Goal: Find contact information: Find contact information

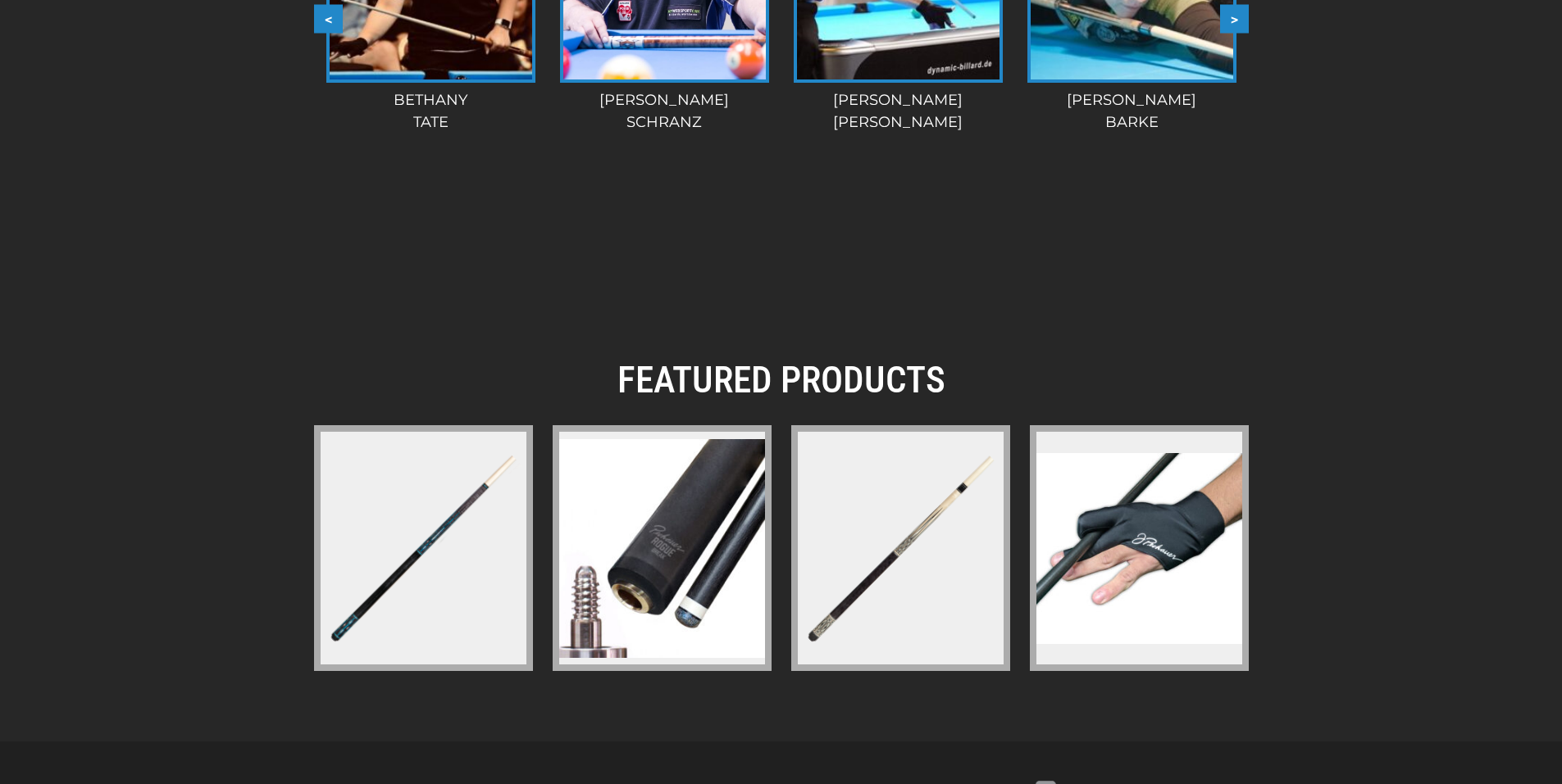
scroll to position [2420, 0]
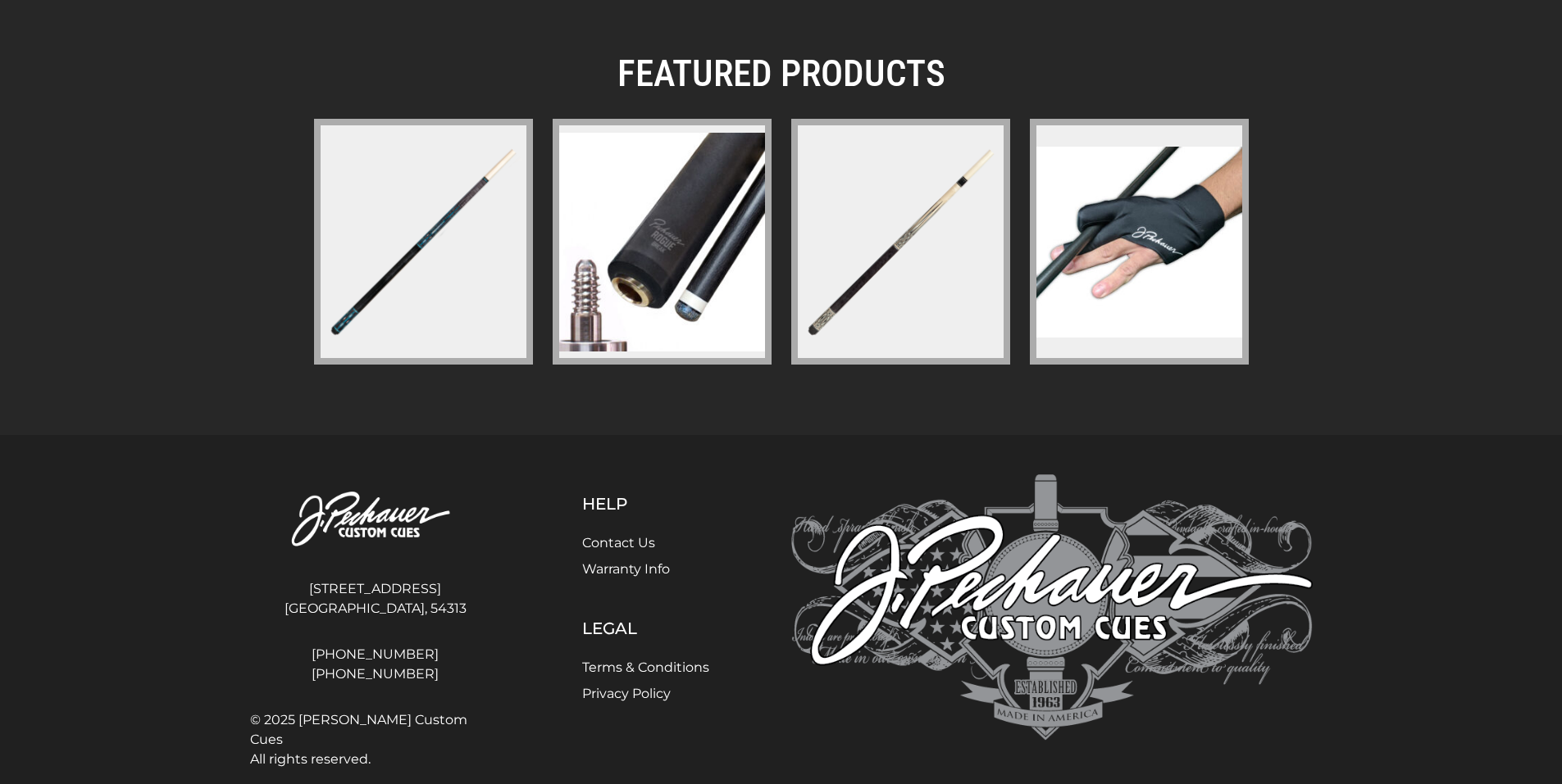
click at [605, 535] on link "Contact Us" at bounding box center [618, 543] width 73 height 15
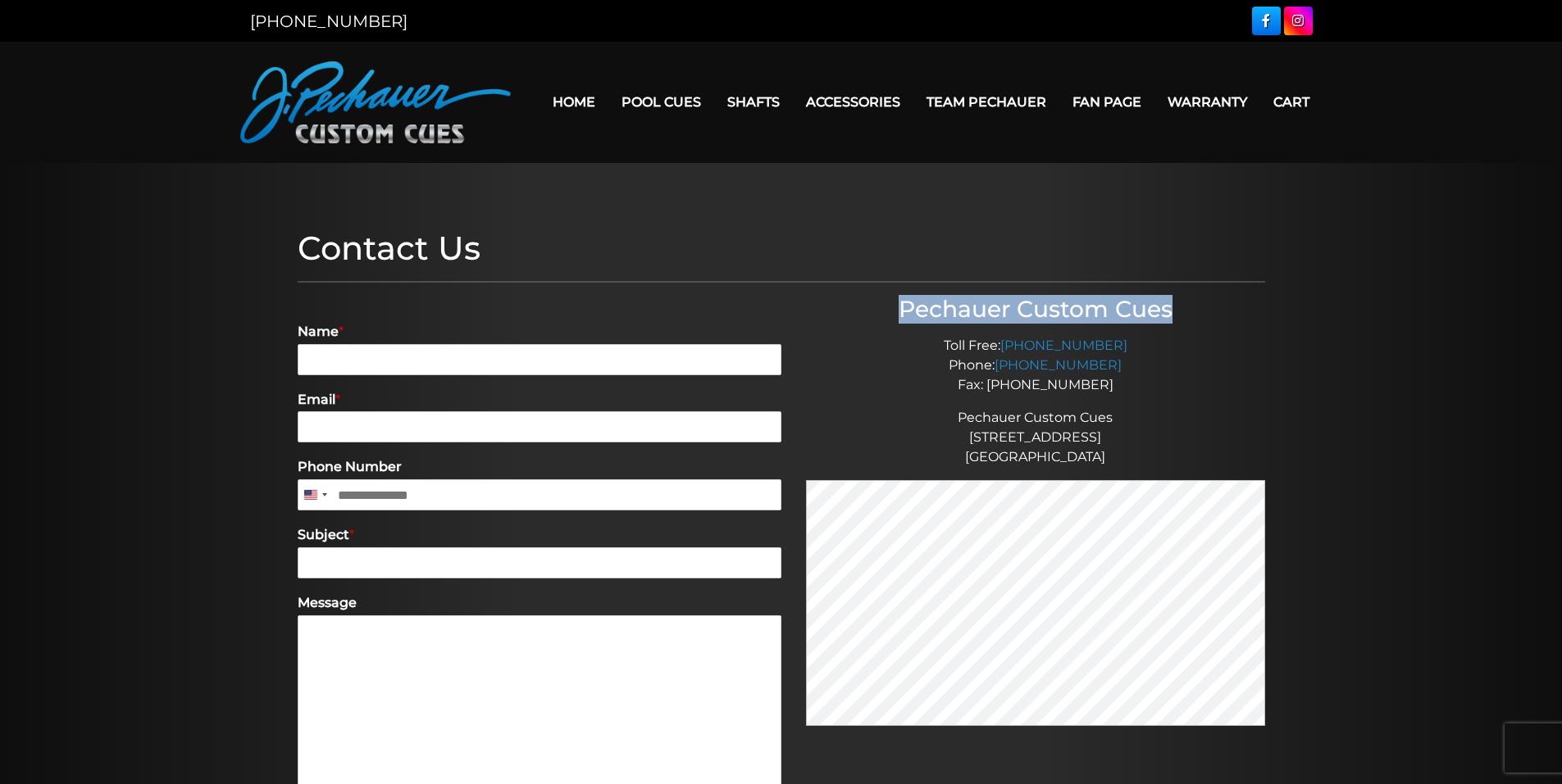
drag, startPoint x: 904, startPoint y: 306, endPoint x: 1172, endPoint y: 318, distance: 268.3
click at [1172, 318] on h3 "Pechauer Custom Cues" at bounding box center [1035, 310] width 459 height 28
click at [902, 307] on h3 "Pechauer Custom Cues" at bounding box center [1035, 310] width 459 height 28
drag, startPoint x: 902, startPoint y: 307, endPoint x: 1171, endPoint y: 315, distance: 269.1
click at [1171, 315] on h3 "Pechauer Custom Cues" at bounding box center [1035, 310] width 459 height 28
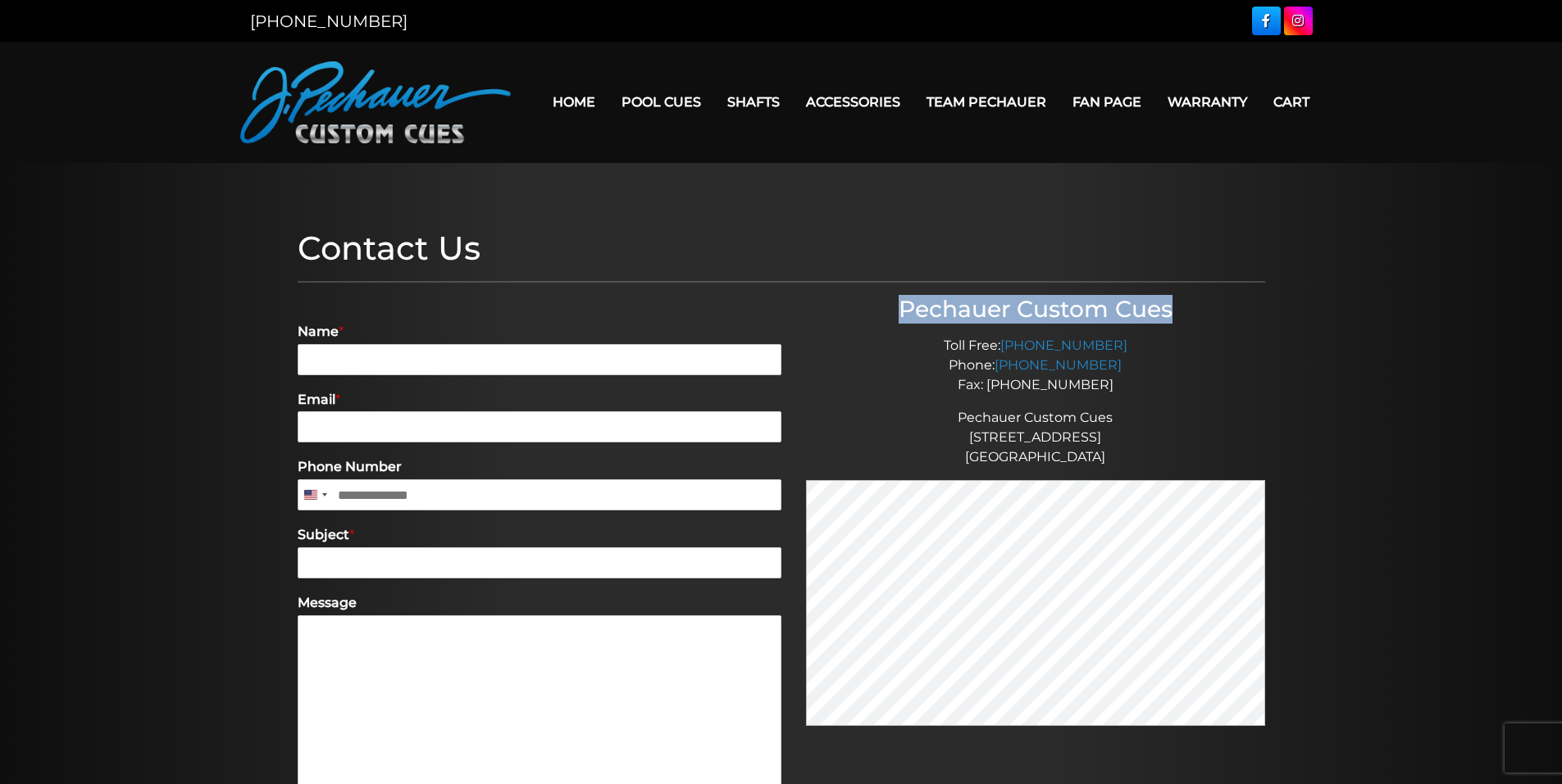
click at [1171, 311] on h3 "Pechauer Custom Cues" at bounding box center [1035, 310] width 459 height 28
drag, startPoint x: 1171, startPoint y: 311, endPoint x: 905, endPoint y: 313, distance: 266.0
click at [905, 313] on h3 "Pechauer Custom Cues" at bounding box center [1035, 310] width 459 height 28
click at [934, 315] on h3 "Pechauer Custom Cues" at bounding box center [1035, 310] width 459 height 28
click at [944, 306] on h3 "Pechauer Custom Cues" at bounding box center [1035, 310] width 459 height 28
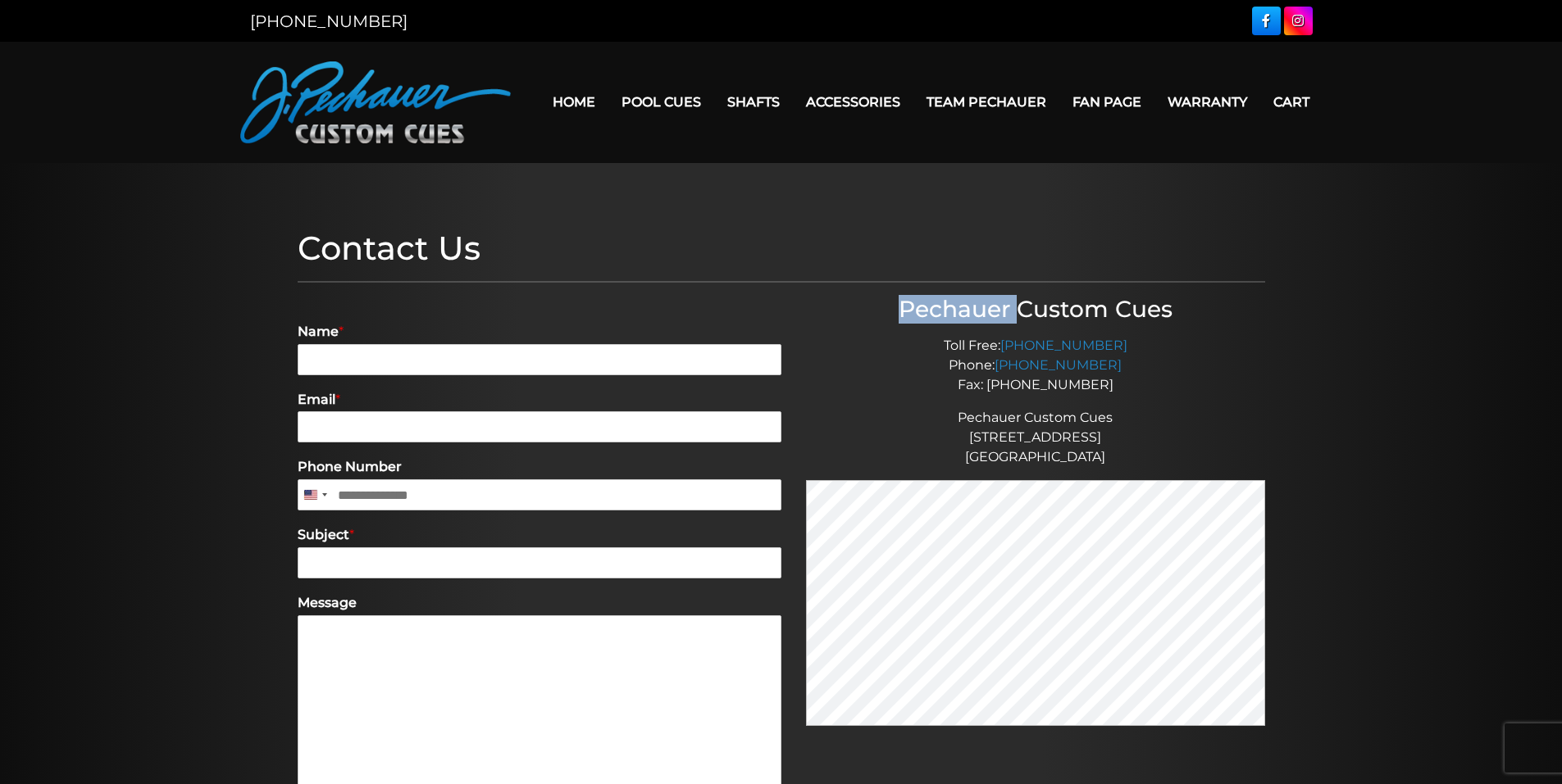
click at [944, 306] on h3 "Pechauer Custom Cues" at bounding box center [1035, 310] width 459 height 28
click at [1036, 303] on h3 "Pechauer Custom Cues" at bounding box center [1035, 310] width 459 height 28
click at [977, 309] on h3 "Pechauer Custom Cues" at bounding box center [1035, 310] width 459 height 28
